Goal: Information Seeking & Learning: Learn about a topic

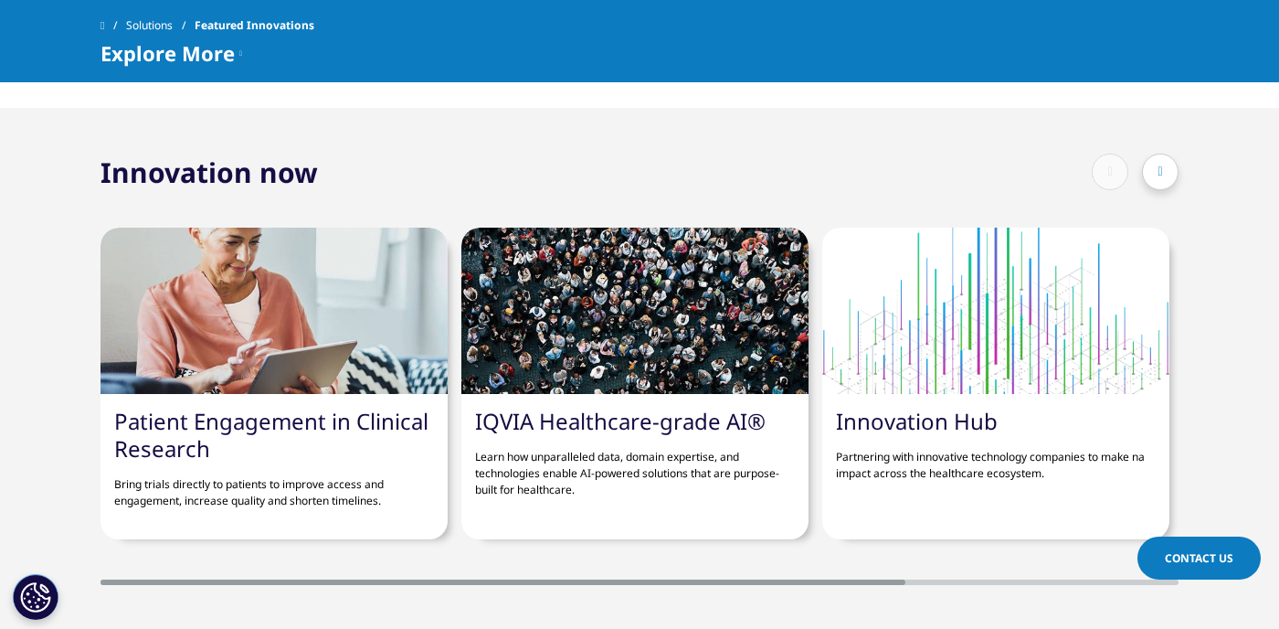
scroll to position [1231, 0]
click at [958, 420] on link "Innovation Hub" at bounding box center [917, 420] width 162 height 30
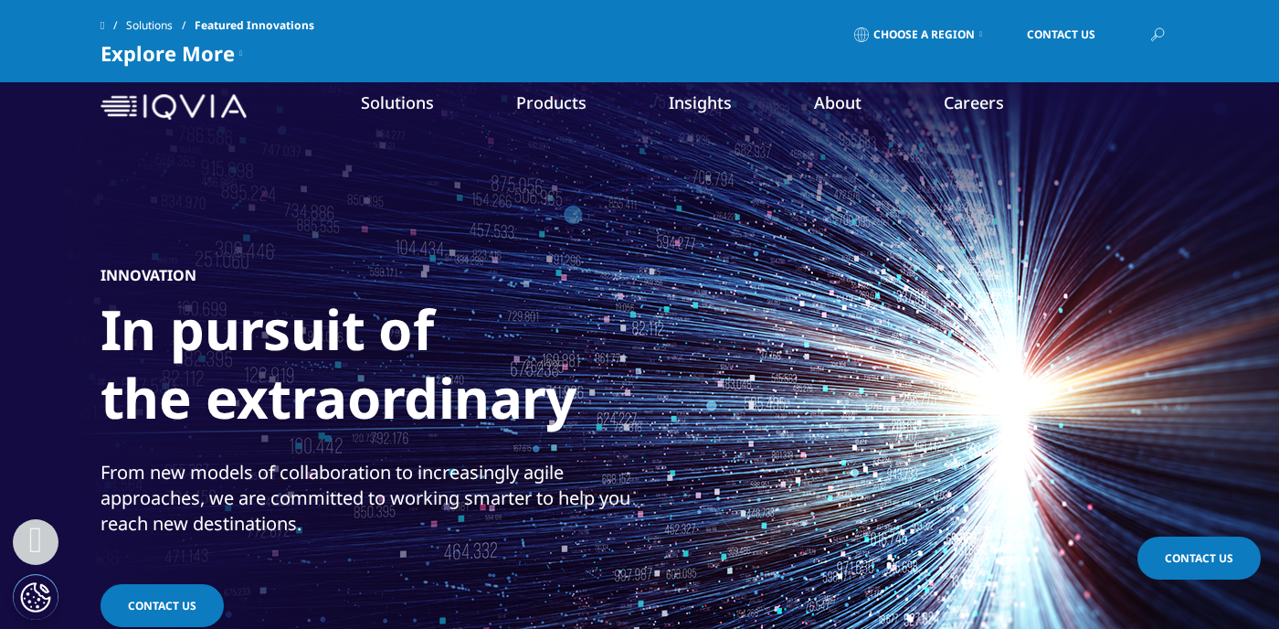
scroll to position [1370, 0]
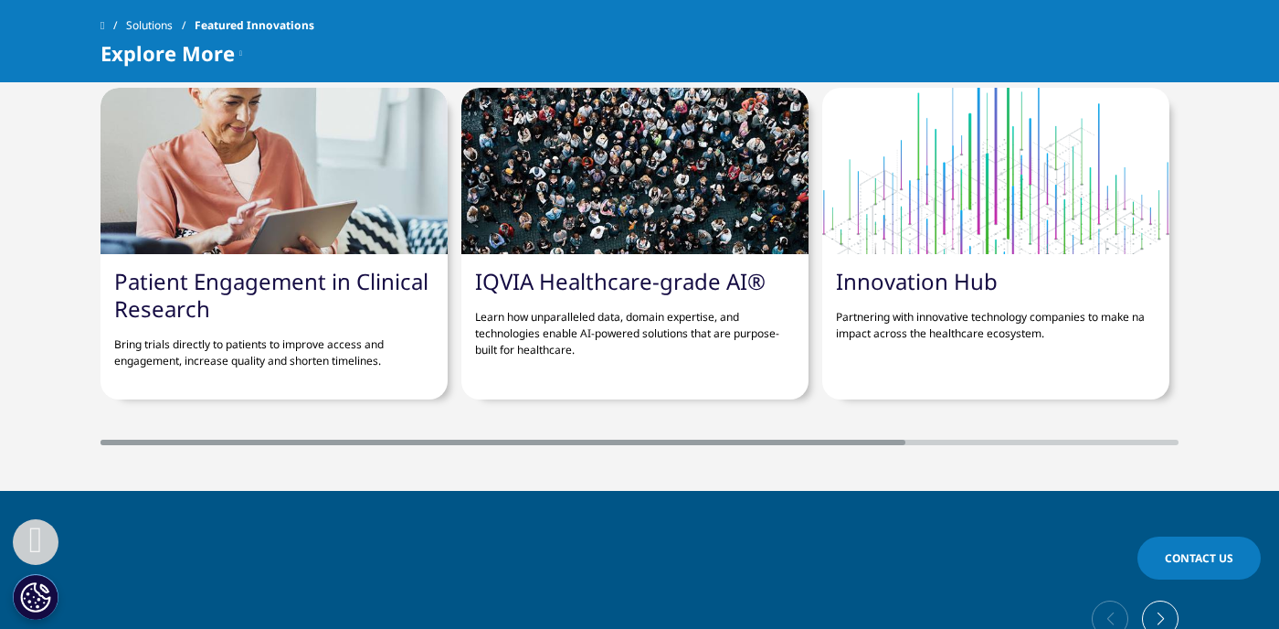
click at [510, 285] on link "IQVIA Healthcare-grade AI®" at bounding box center [620, 281] width 291 height 30
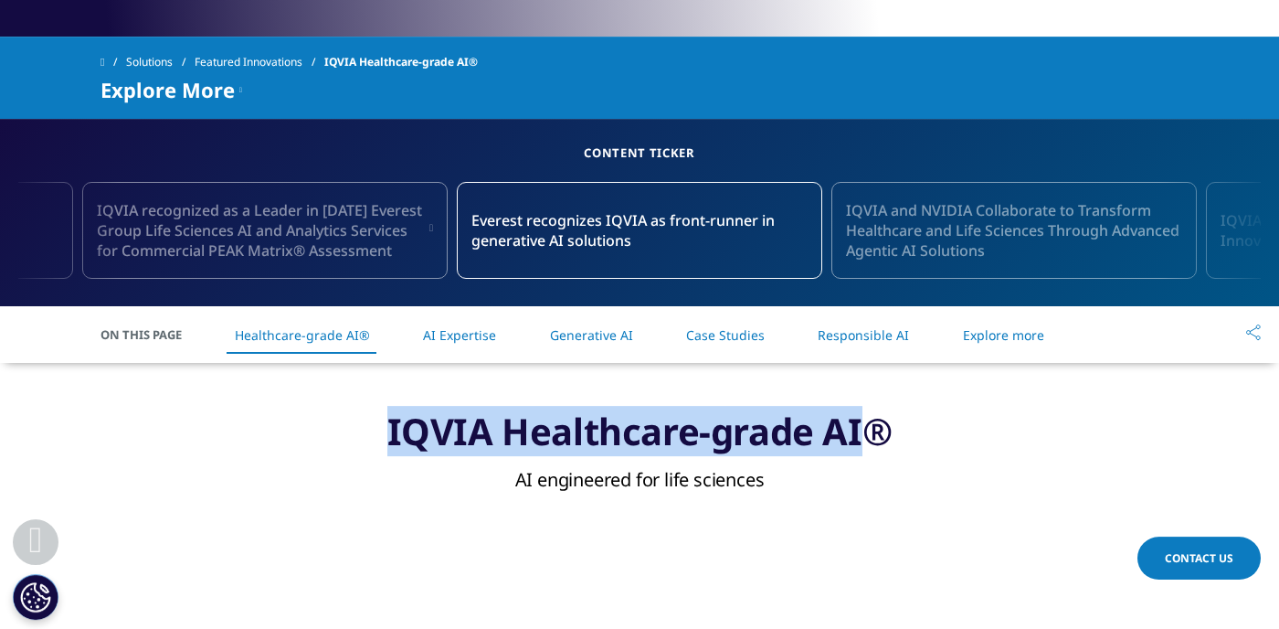
drag, startPoint x: 852, startPoint y: 436, endPoint x: 263, endPoint y: 441, distance: 588.4
click at [263, 441] on h3 "IQVIA Healthcare-grade AI®" at bounding box center [640, 435] width 1078 height 55
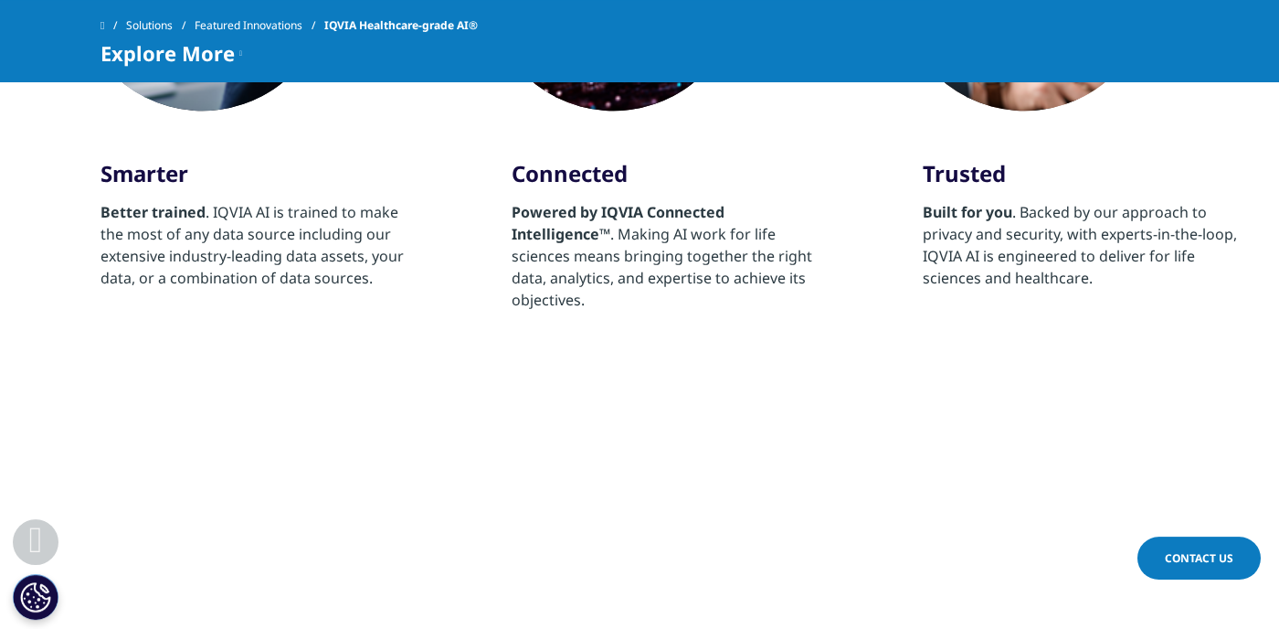
scroll to position [1529, 0]
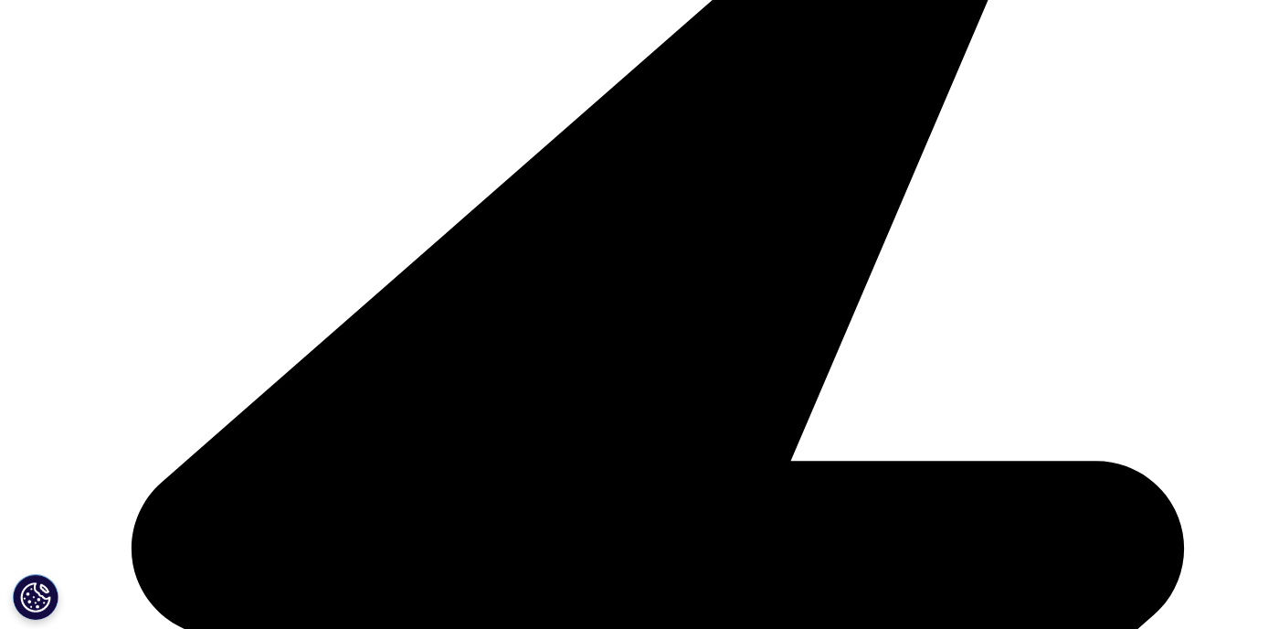
scroll to position [611, 0]
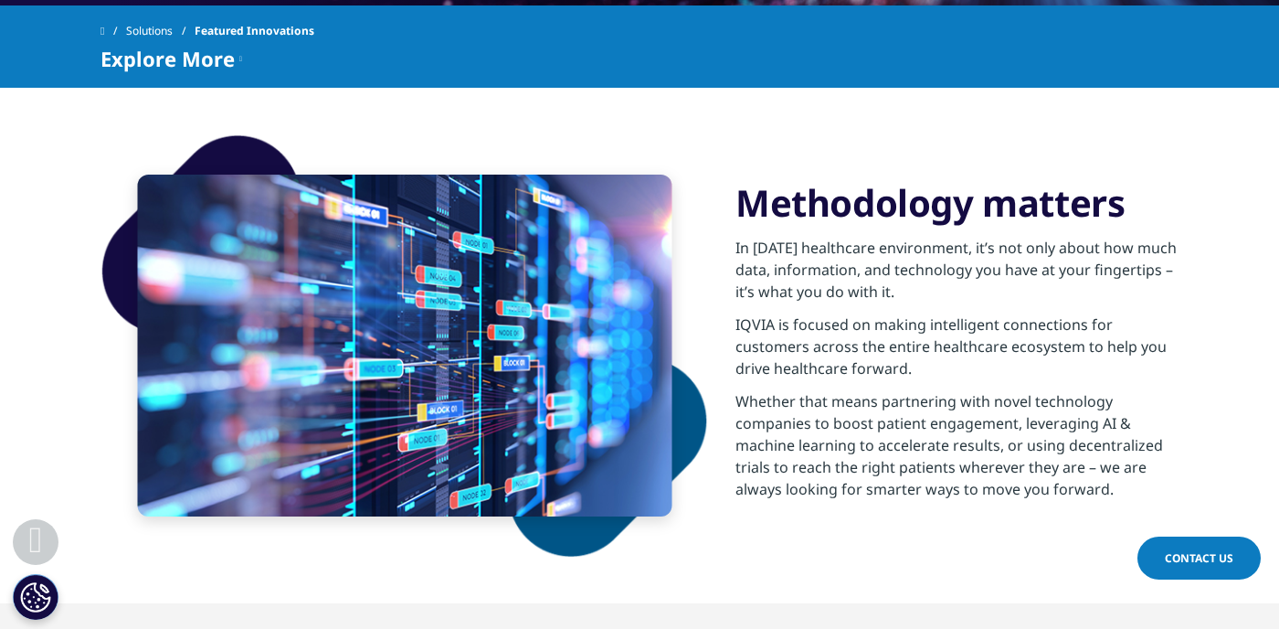
scroll to position [820, 0]
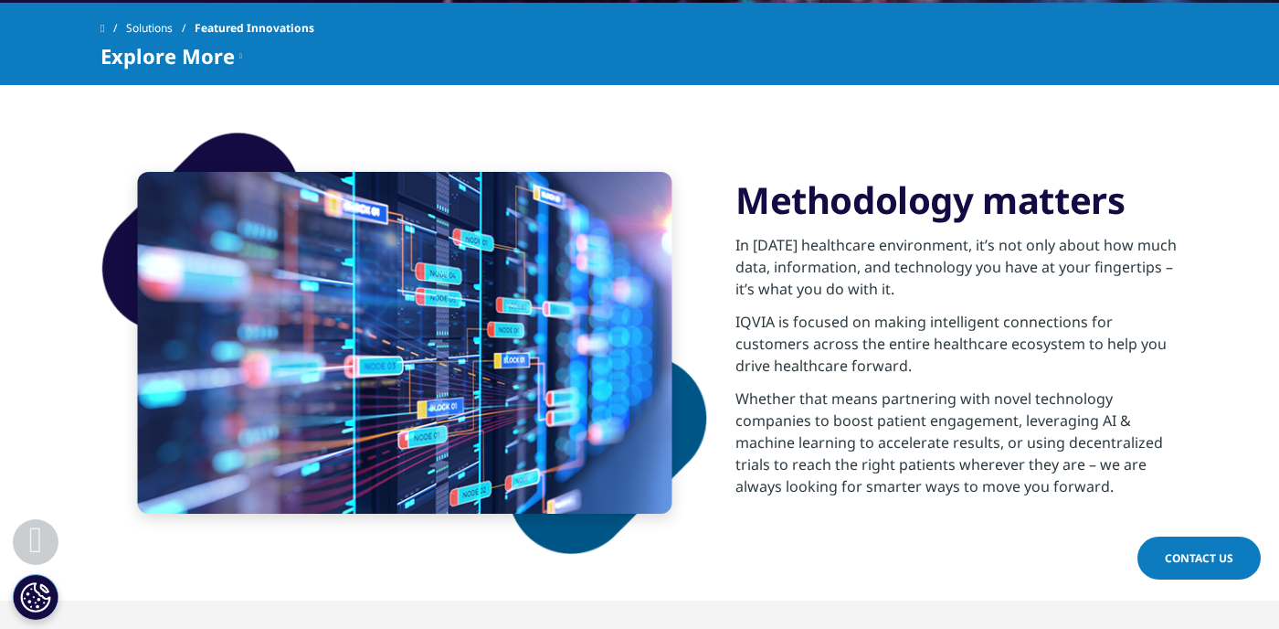
drag, startPoint x: 742, startPoint y: 202, endPoint x: 1147, endPoint y: 492, distance: 497.7
click at [1147, 492] on div "Methodology matters In today’s healthcare environment, it’s not only about how …" at bounding box center [956, 342] width 443 height 331
copy div "Methodology matters In today’s healthcare environment, it’s not only about how …"
